Goal: Information Seeking & Learning: Learn about a topic

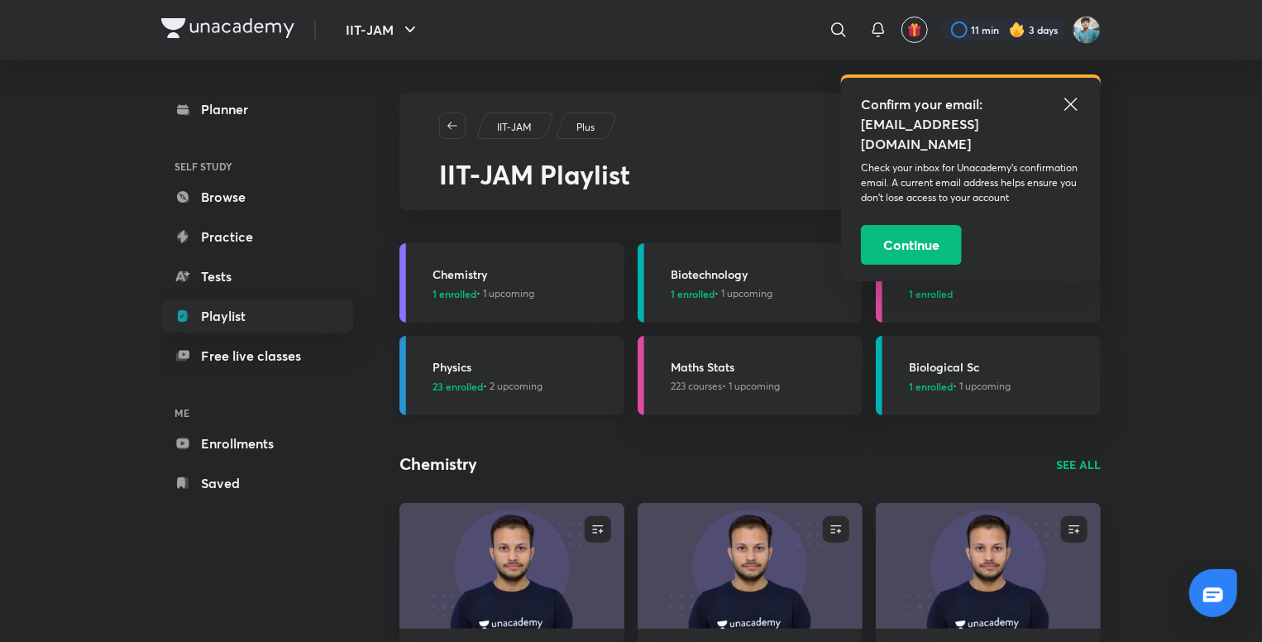
click at [520, 383] on span "23 enrolled • 2 upcoming" at bounding box center [487, 386] width 110 height 15
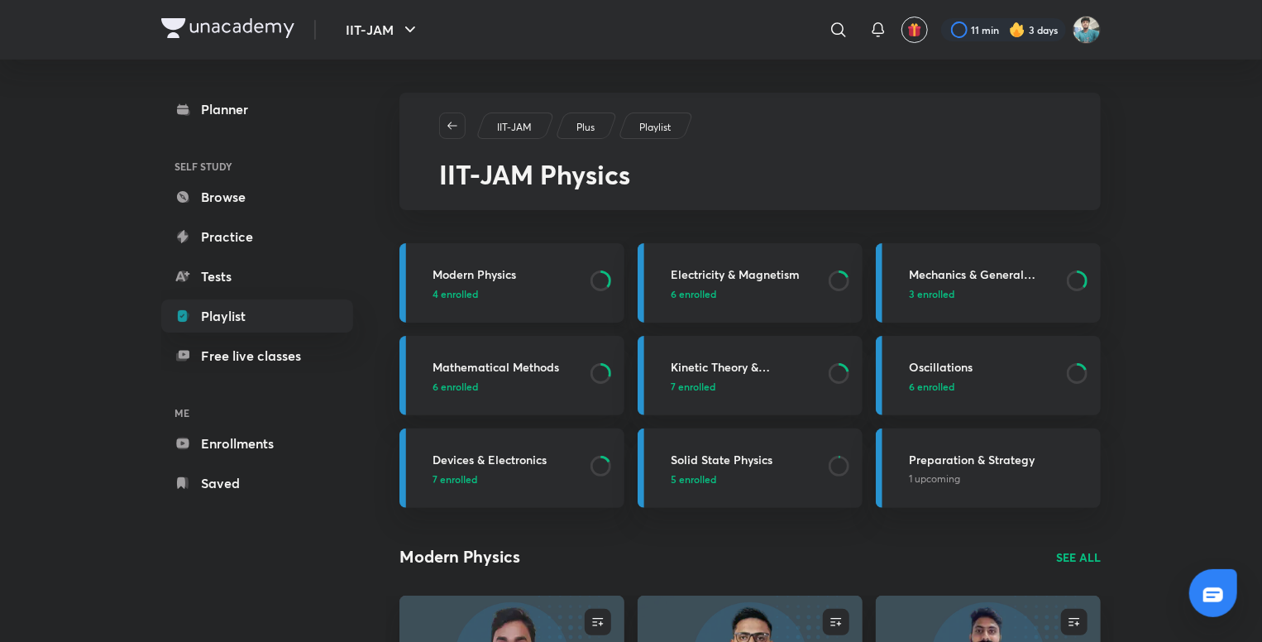
click at [512, 286] on p "4 enrolled" at bounding box center [506, 293] width 148 height 15
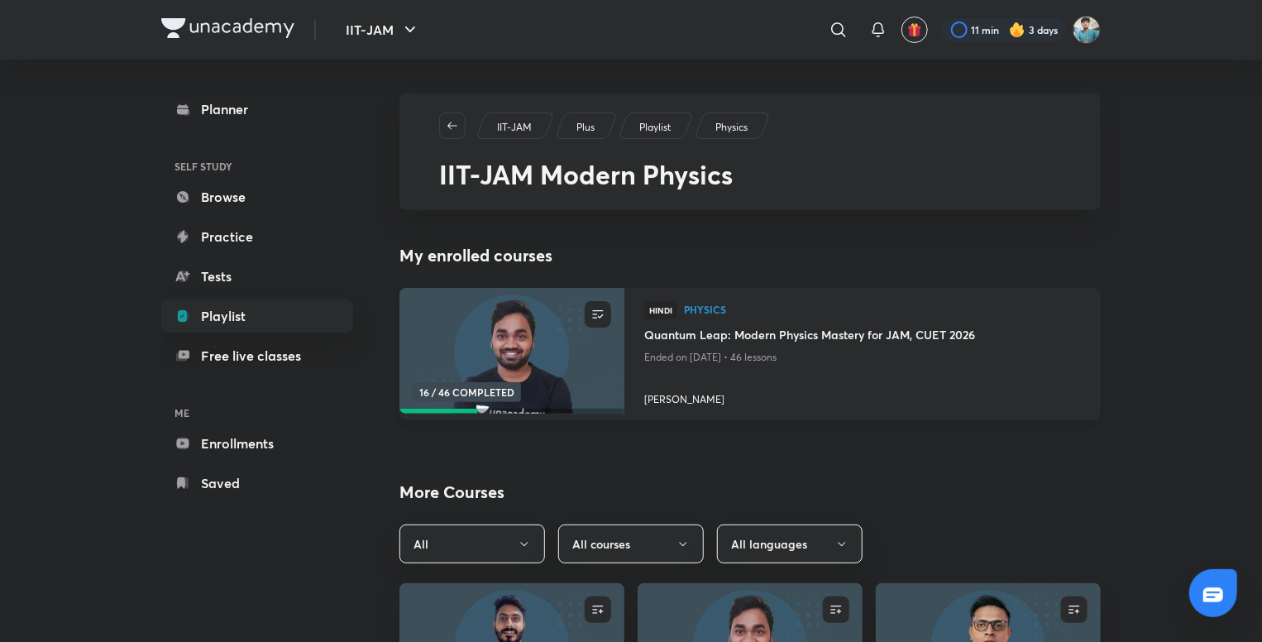
click at [533, 372] on img at bounding box center [511, 351] width 229 height 128
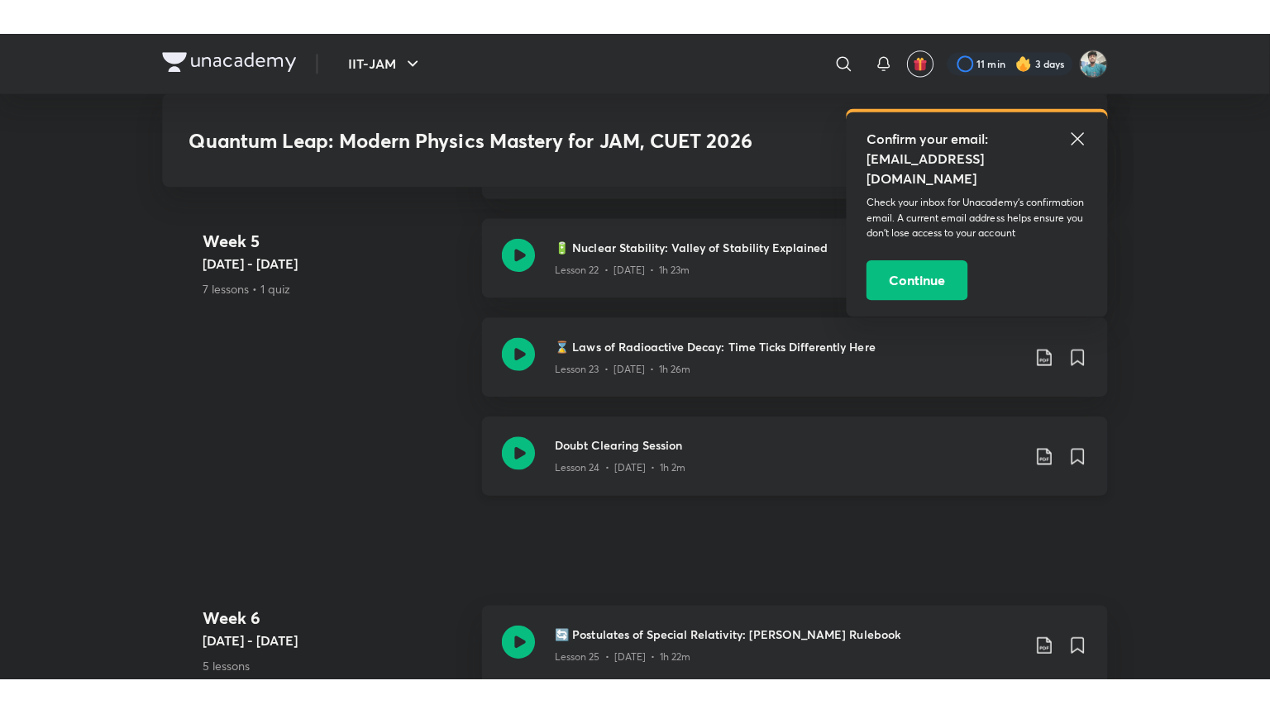
scroll to position [3706, 0]
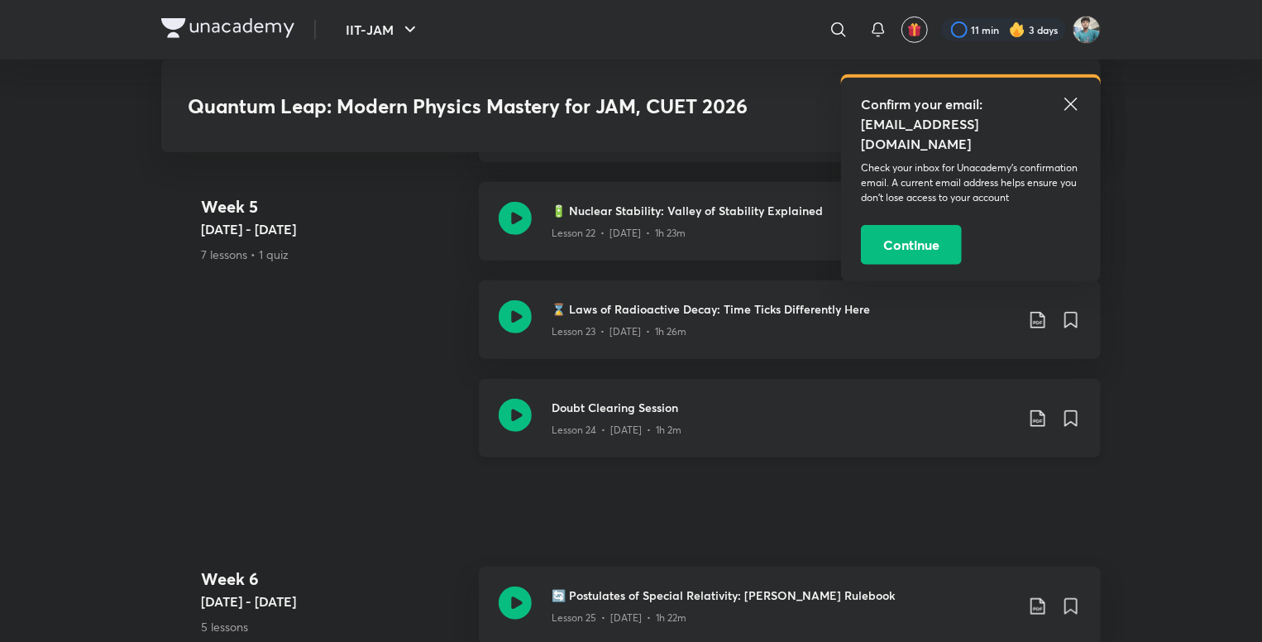
click at [516, 399] on icon at bounding box center [515, 415] width 33 height 33
